Goal: Understand process/instructions: Learn how to perform a task or action

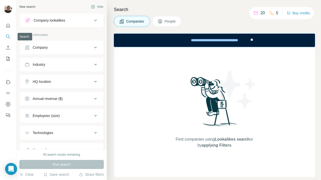
click at [8, 34] on icon "Search" at bounding box center [8, 36] width 5 height 5
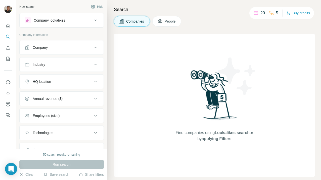
click at [179, 22] on button "People" at bounding box center [166, 21] width 29 height 11
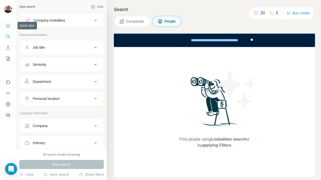
click at [7, 27] on icon "Quick start" at bounding box center [8, 25] width 5 height 5
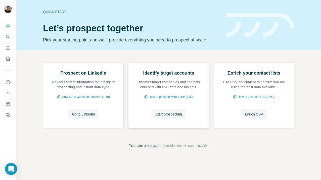
scroll to position [26, 0]
click at [92, 117] on span "Go to LinkedIn" at bounding box center [83, 114] width 23 height 5
click at [254, 120] on button "Enrich CSV" at bounding box center [254, 114] width 26 height 10
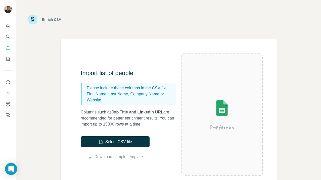
click at [55, 23] on div "Enrich CSV" at bounding box center [44, 19] width 33 height 9
click at [49, 18] on div "Enrich CSV" at bounding box center [51, 19] width 19 height 5
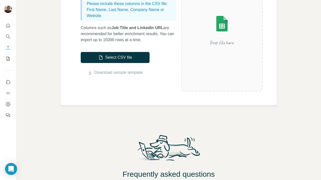
scroll to position [152, 0]
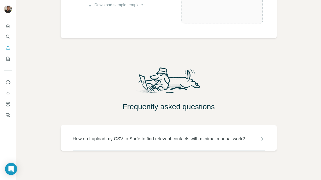
click at [120, 141] on p "How do I upload my CSV to Surfe to find relevant contacts with minimal manual w…" at bounding box center [159, 139] width 172 height 7
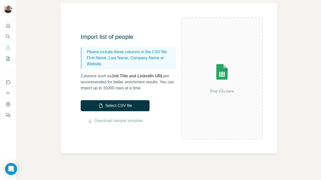
scroll to position [0, 0]
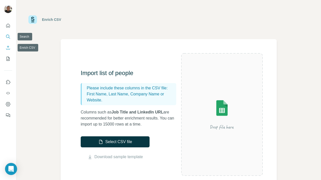
click at [8, 35] on icon "Search" at bounding box center [7, 36] width 3 height 3
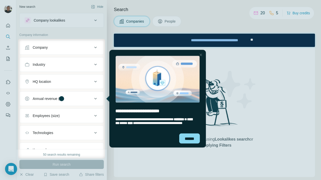
click at [195, 133] on div "**********" at bounding box center [157, 125] width 97 height 18
click at [193, 135] on div "******" at bounding box center [189, 139] width 21 height 10
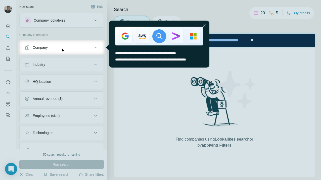
click at [205, 26] on div at bounding box center [205, 26] width 6 height 6
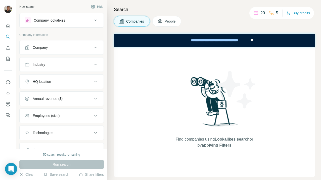
click at [161, 23] on icon at bounding box center [160, 21] width 5 height 5
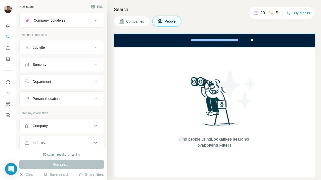
click at [59, 48] on div "Job title" at bounding box center [59, 47] width 68 height 5
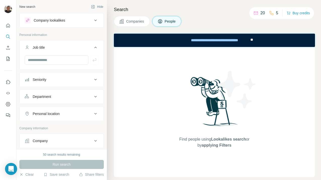
click at [59, 48] on div "Job title" at bounding box center [59, 47] width 68 height 5
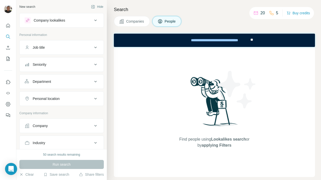
click at [12, 38] on button "Search" at bounding box center [8, 36] width 8 height 9
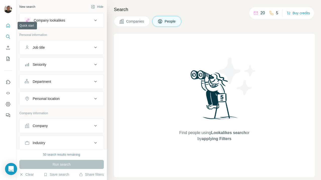
click at [9, 24] on icon "Quick start" at bounding box center [8, 26] width 4 height 4
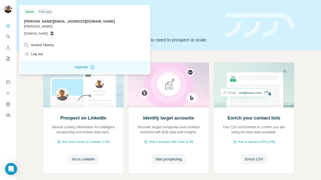
click at [12, 9] on img at bounding box center [8, 9] width 8 height 8
click at [86, 157] on span "Go to LinkedIn" at bounding box center [83, 159] width 23 height 5
